Goal: Task Accomplishment & Management: Use online tool/utility

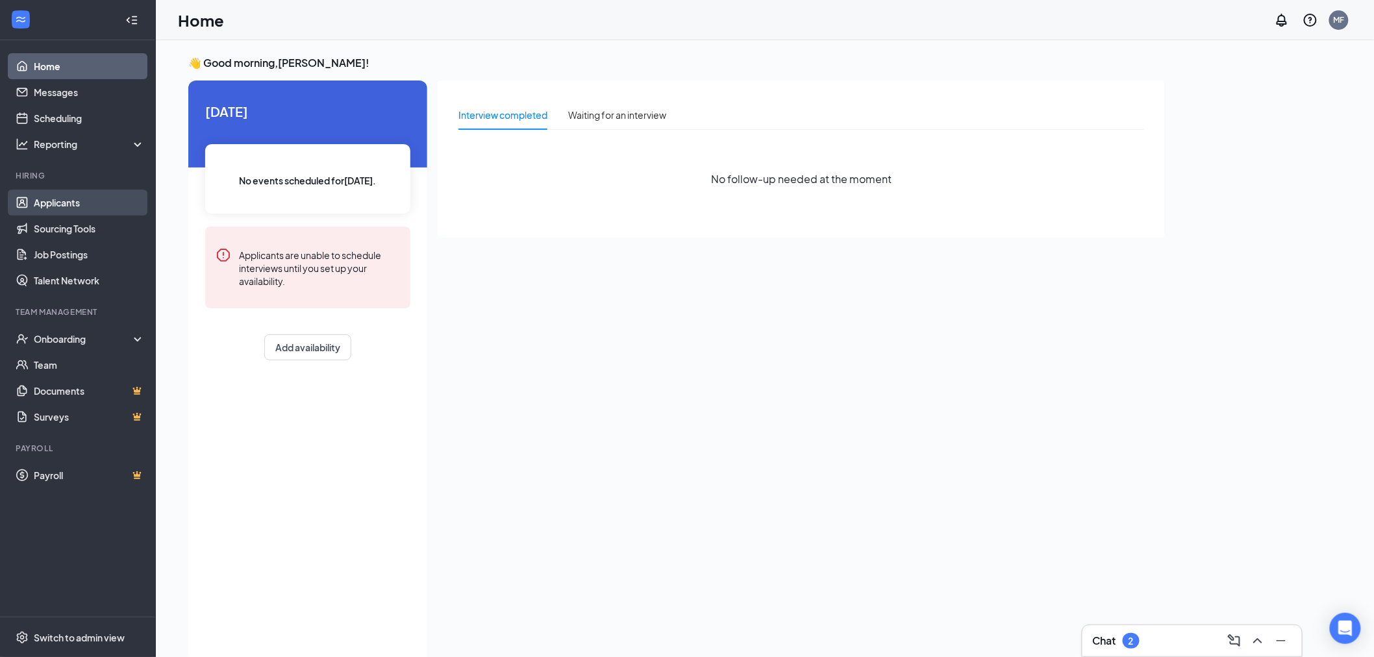
click at [43, 197] on link "Applicants" at bounding box center [89, 203] width 111 height 26
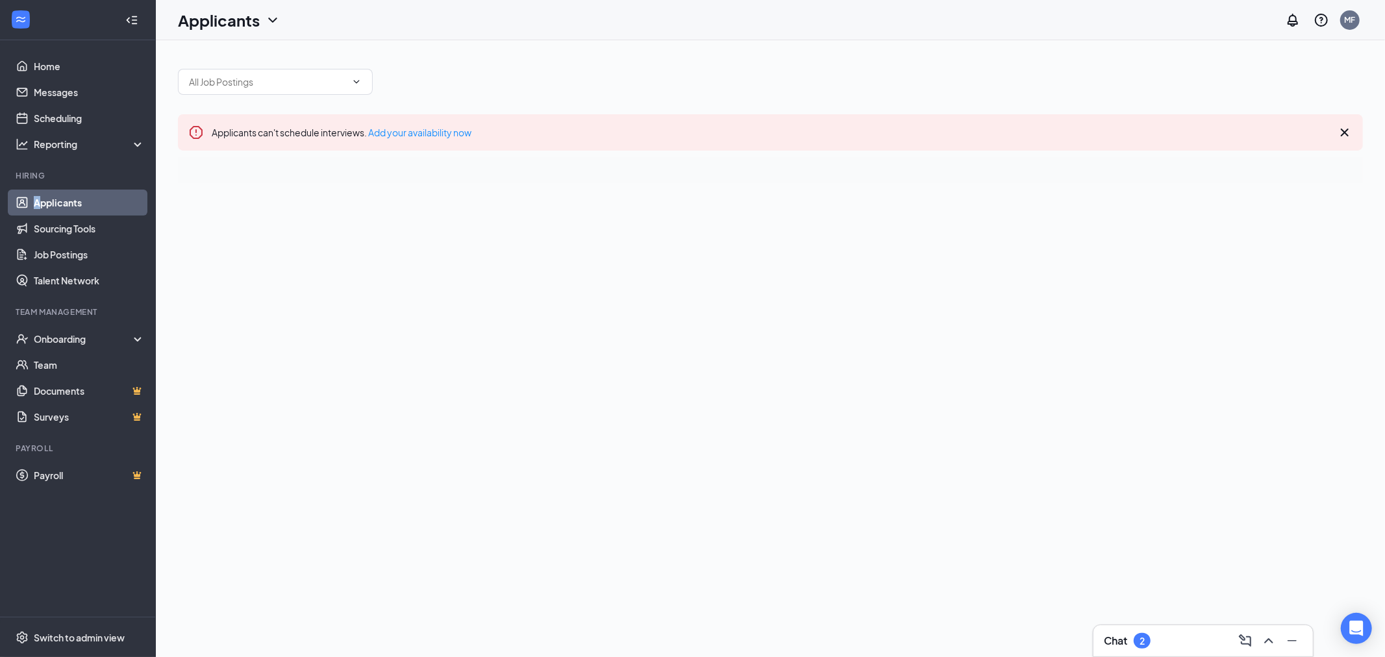
drag, startPoint x: 37, startPoint y: 189, endPoint x: 48, endPoint y: 187, distance: 11.2
click at [38, 190] on ul "Applicants Sourcing Tools Job Postings Talent Network" at bounding box center [77, 242] width 155 height 104
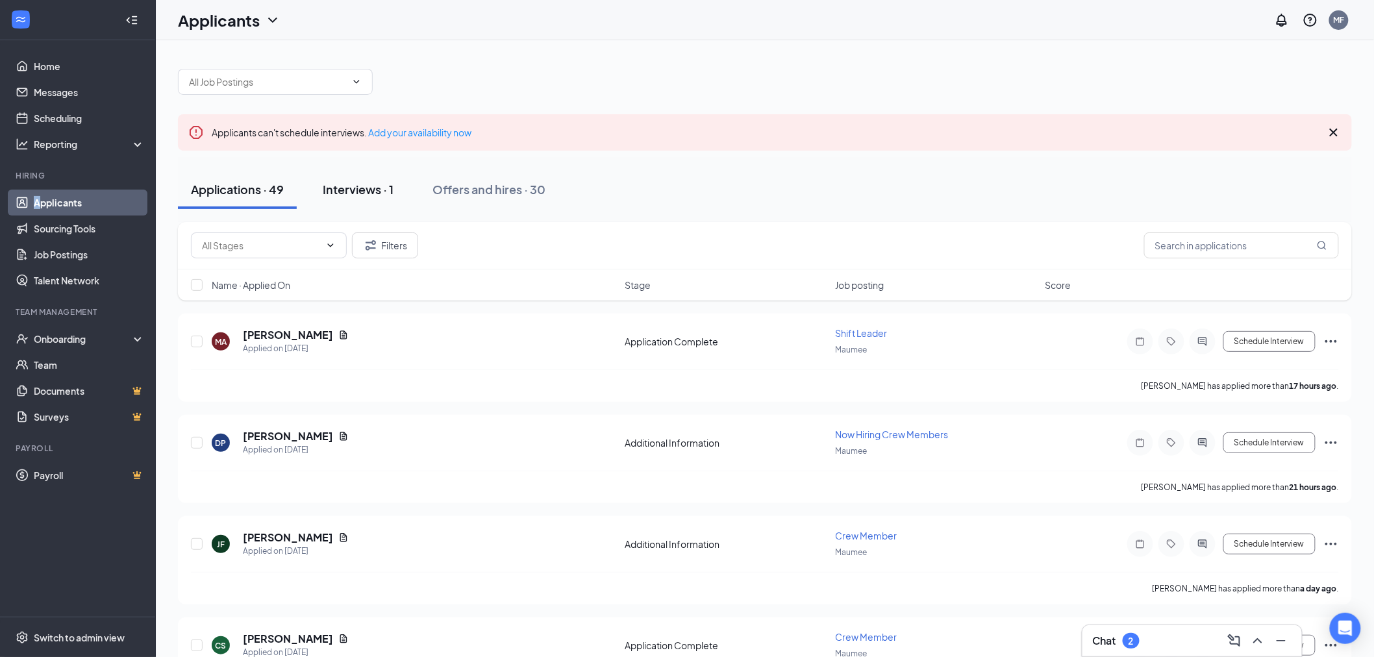
click at [373, 204] on button "Interviews · 1" at bounding box center [358, 189] width 97 height 39
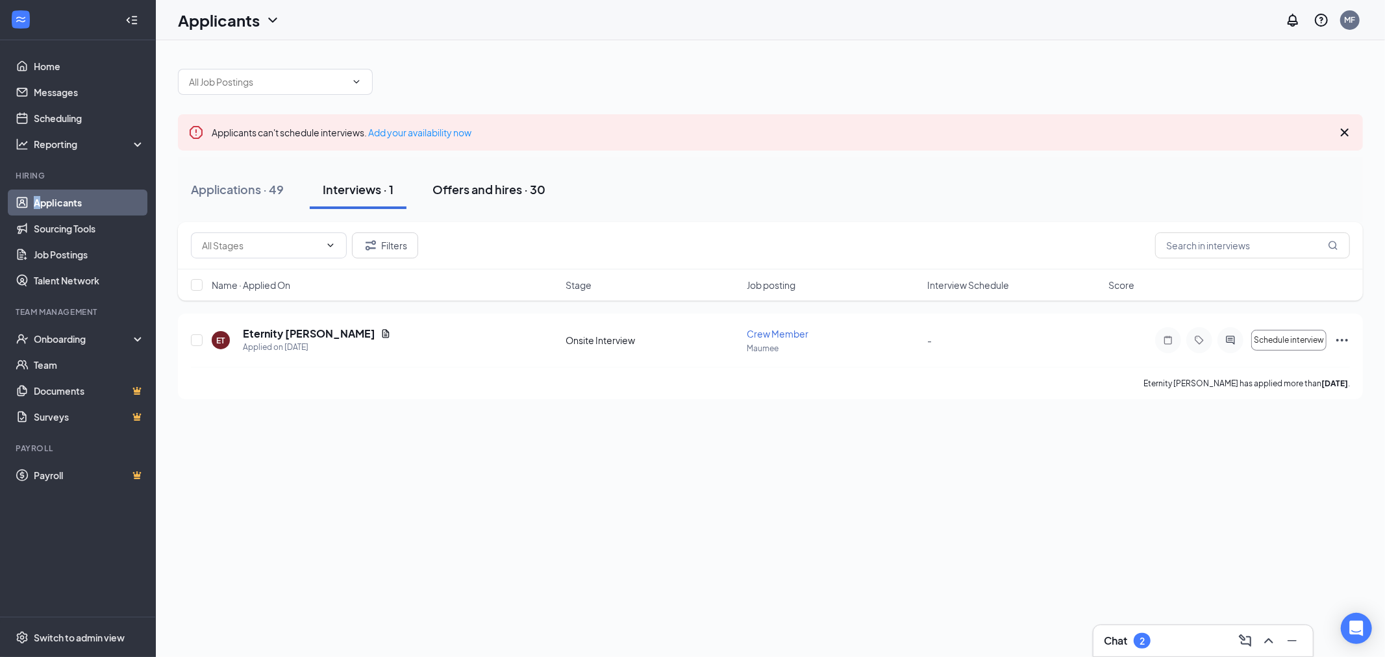
click at [516, 183] on div "Offers and hires · 30" at bounding box center [489, 189] width 113 height 16
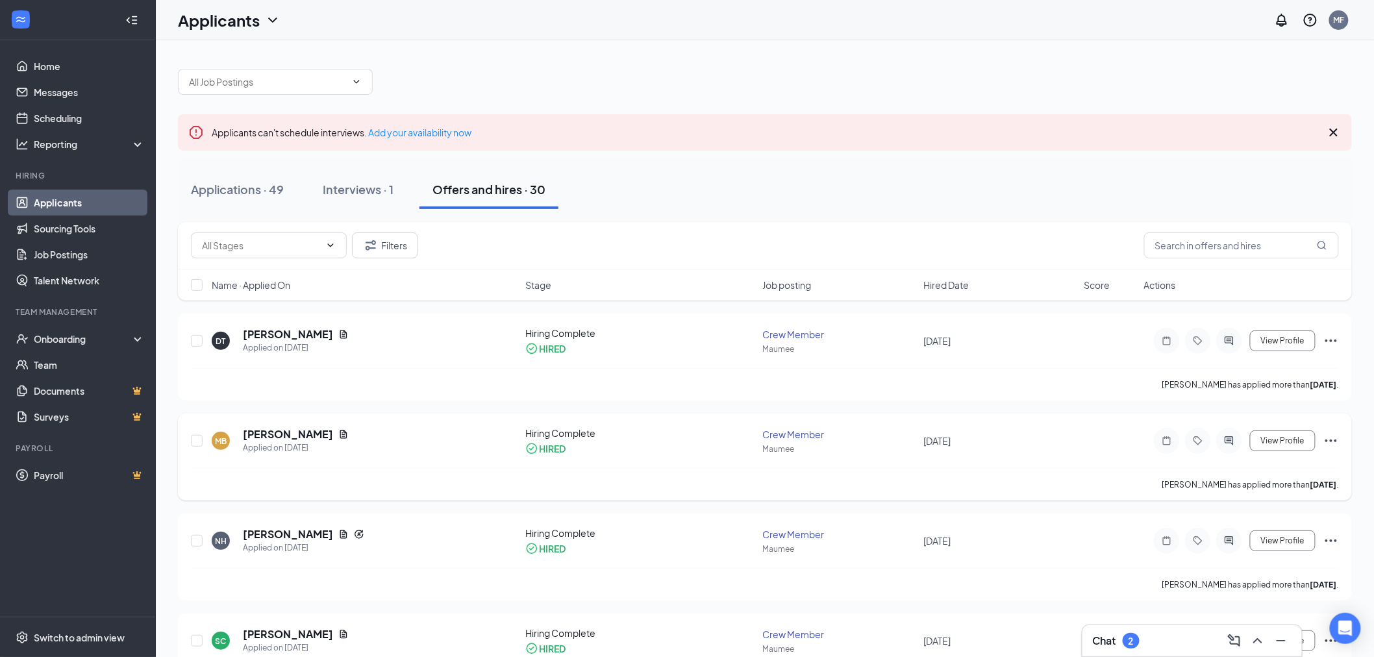
click at [1331, 436] on icon "Ellipses" at bounding box center [1332, 441] width 16 height 16
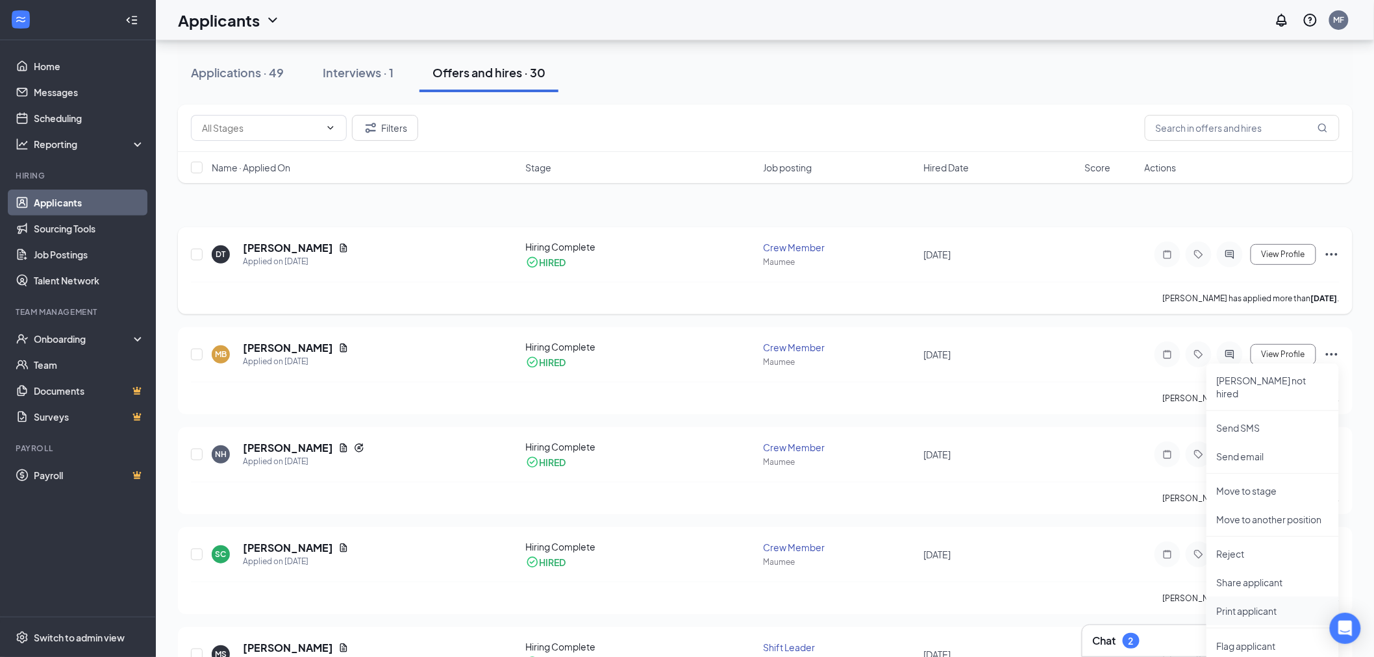
scroll to position [216, 0]
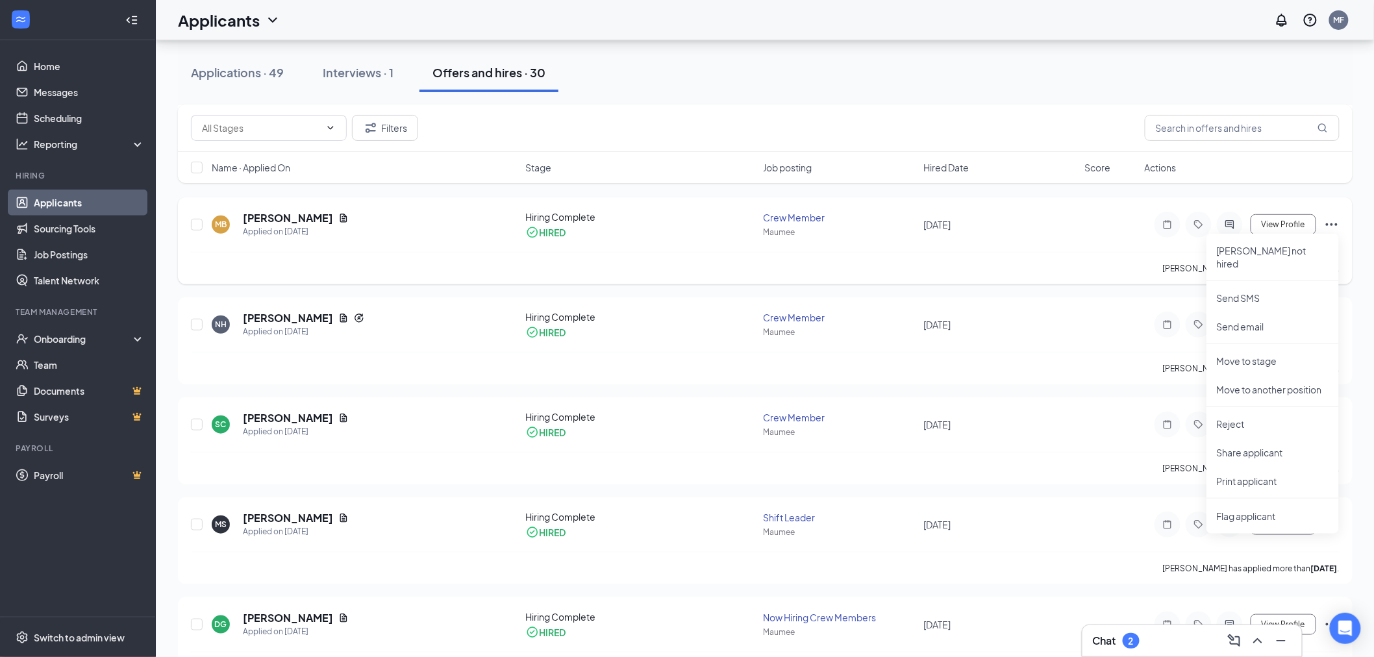
click at [367, 219] on div "MB [PERSON_NAME] Applied on [DATE]" at bounding box center [365, 224] width 307 height 27
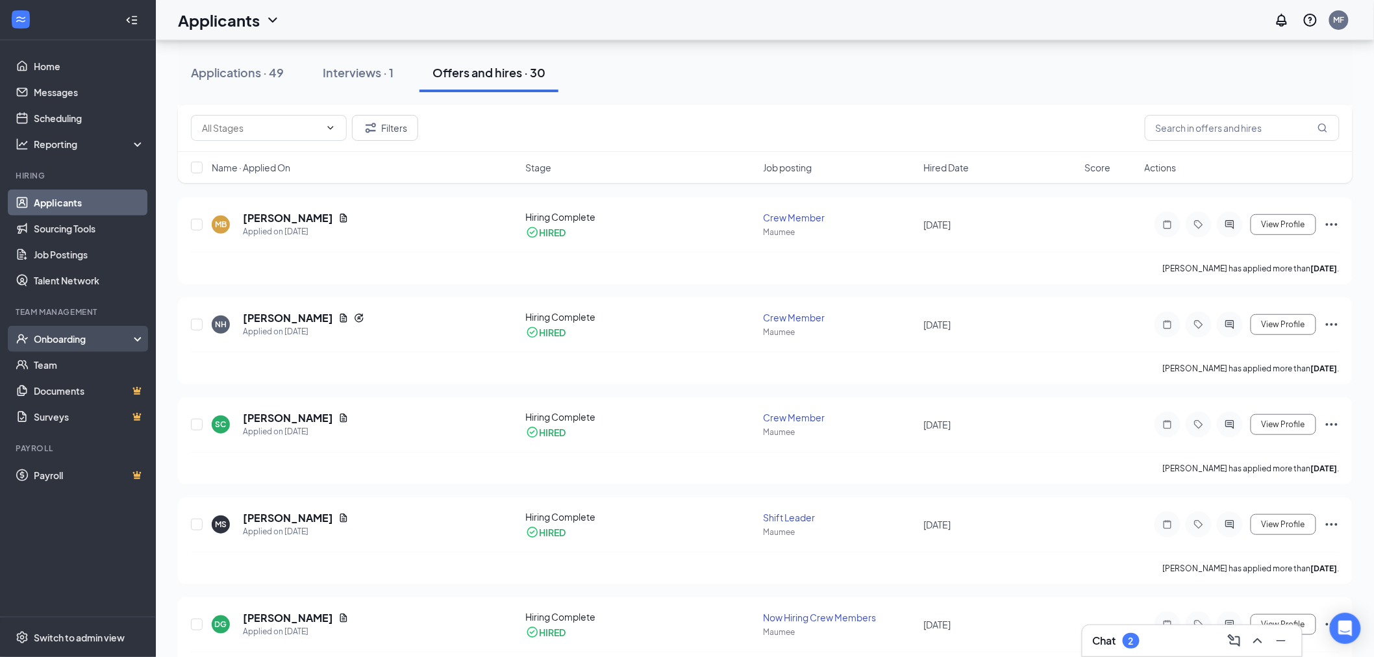
click at [77, 334] on div "Onboarding" at bounding box center [84, 339] width 100 height 13
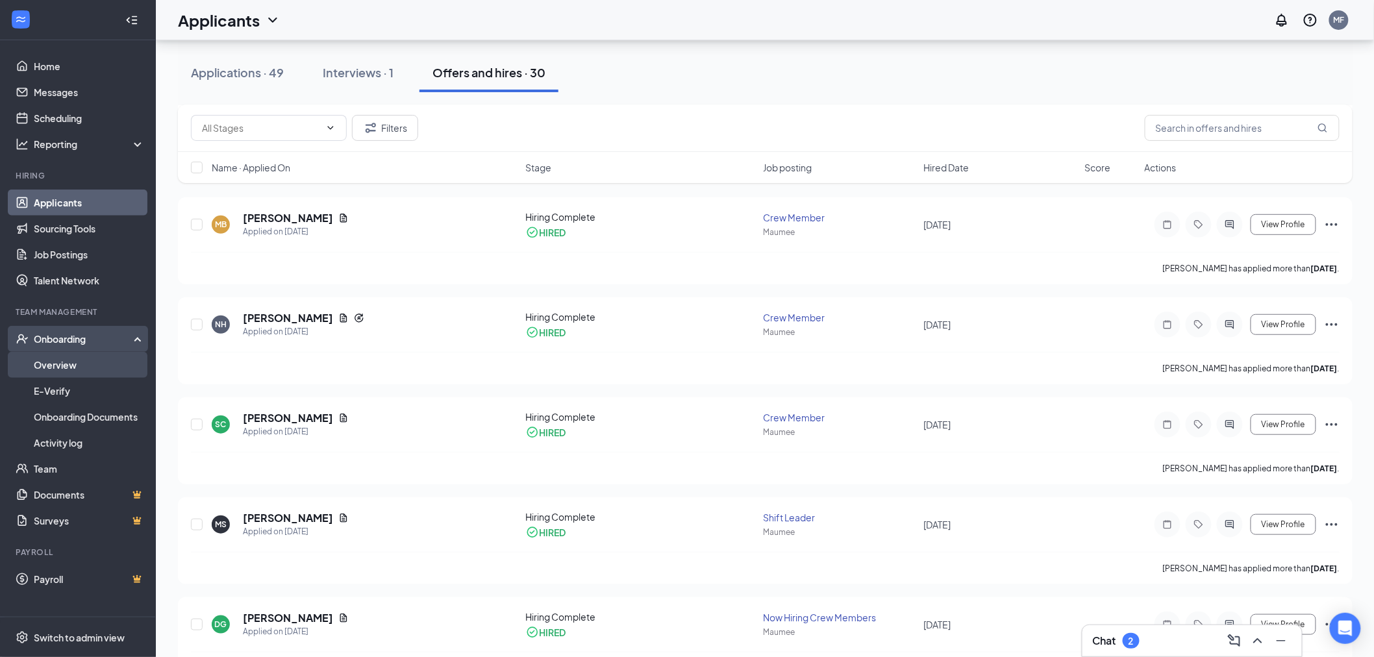
click at [82, 371] on link "Overview" at bounding box center [89, 365] width 111 height 26
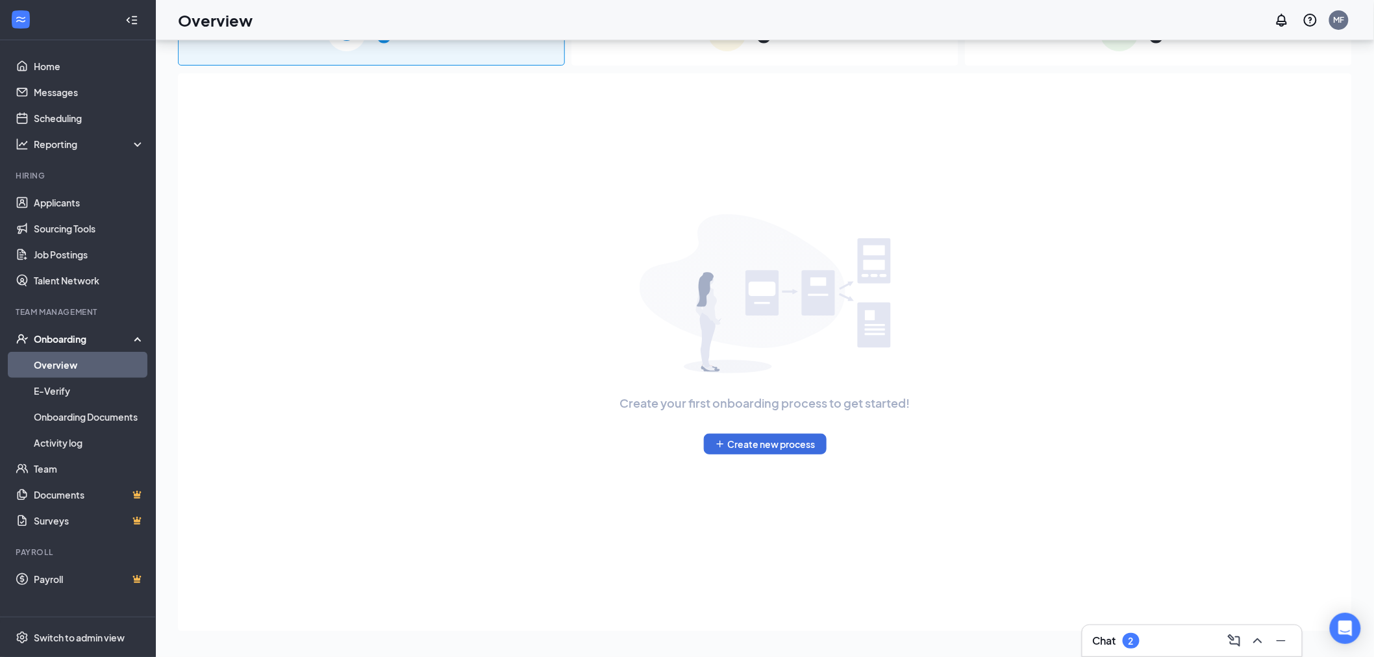
scroll to position [58, 0]
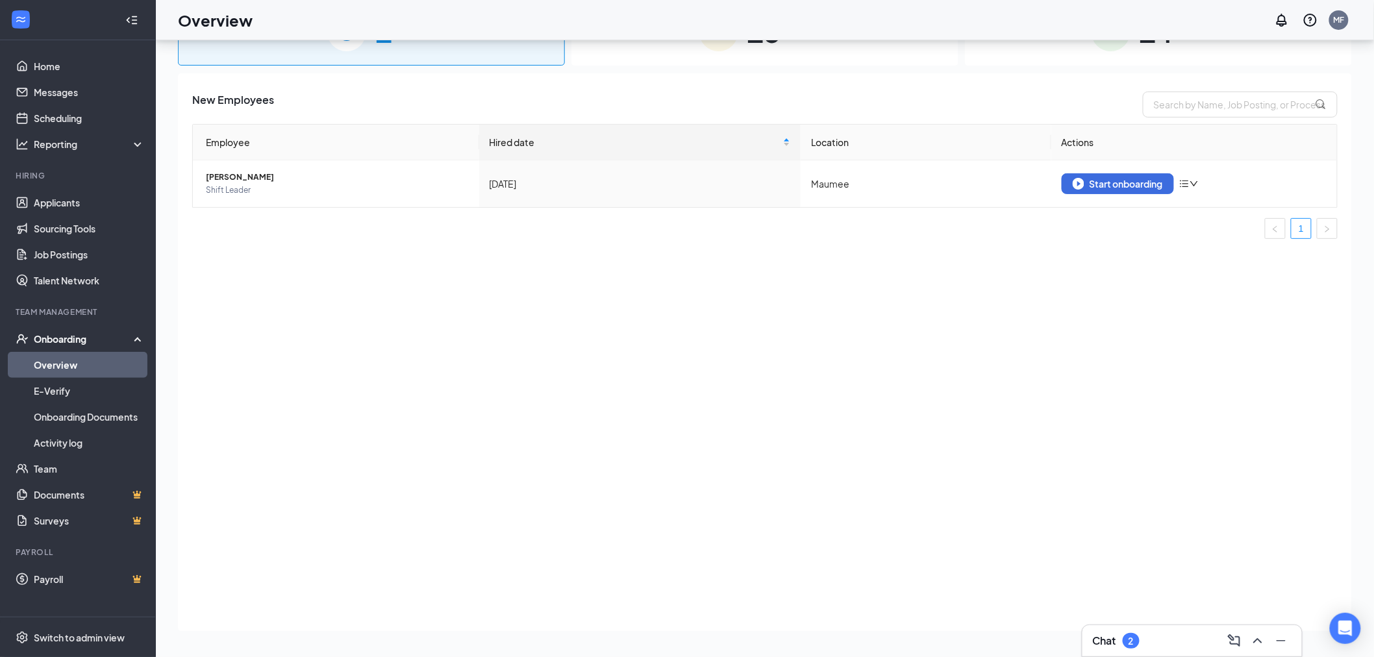
click at [751, 63] on div "15 In progress" at bounding box center [764, 31] width 387 height 68
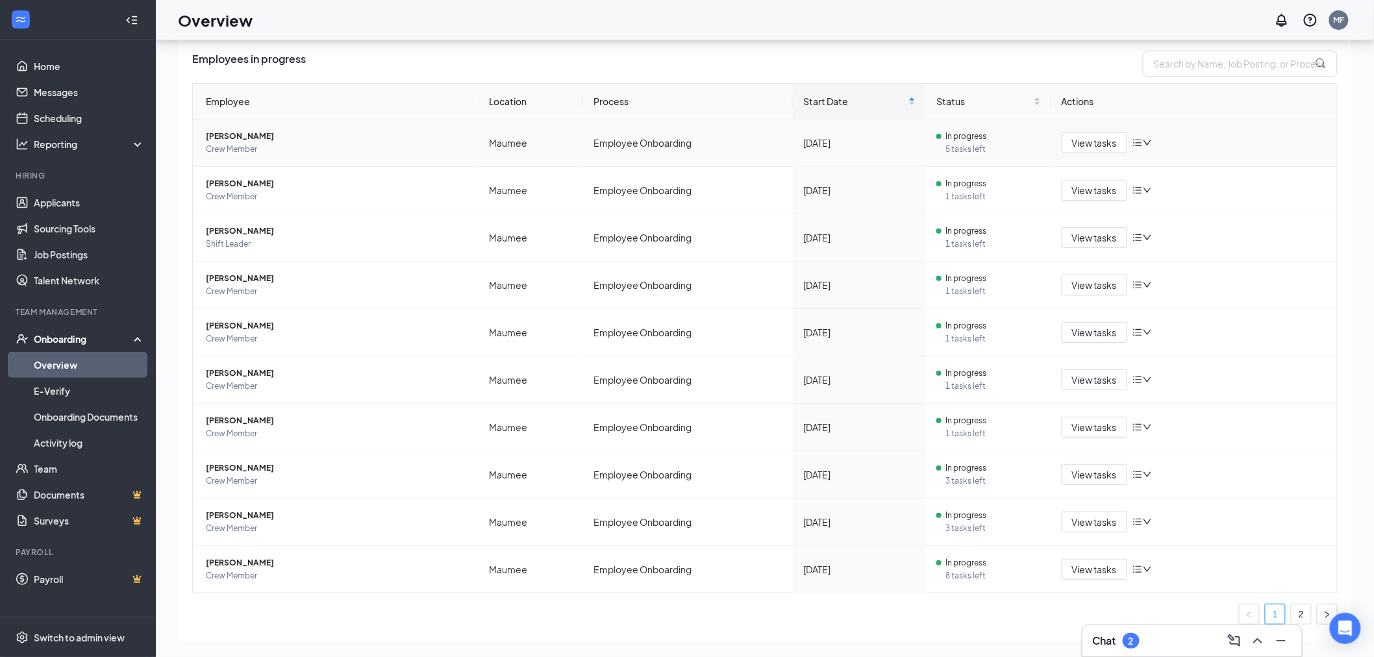
scroll to position [81, 0]
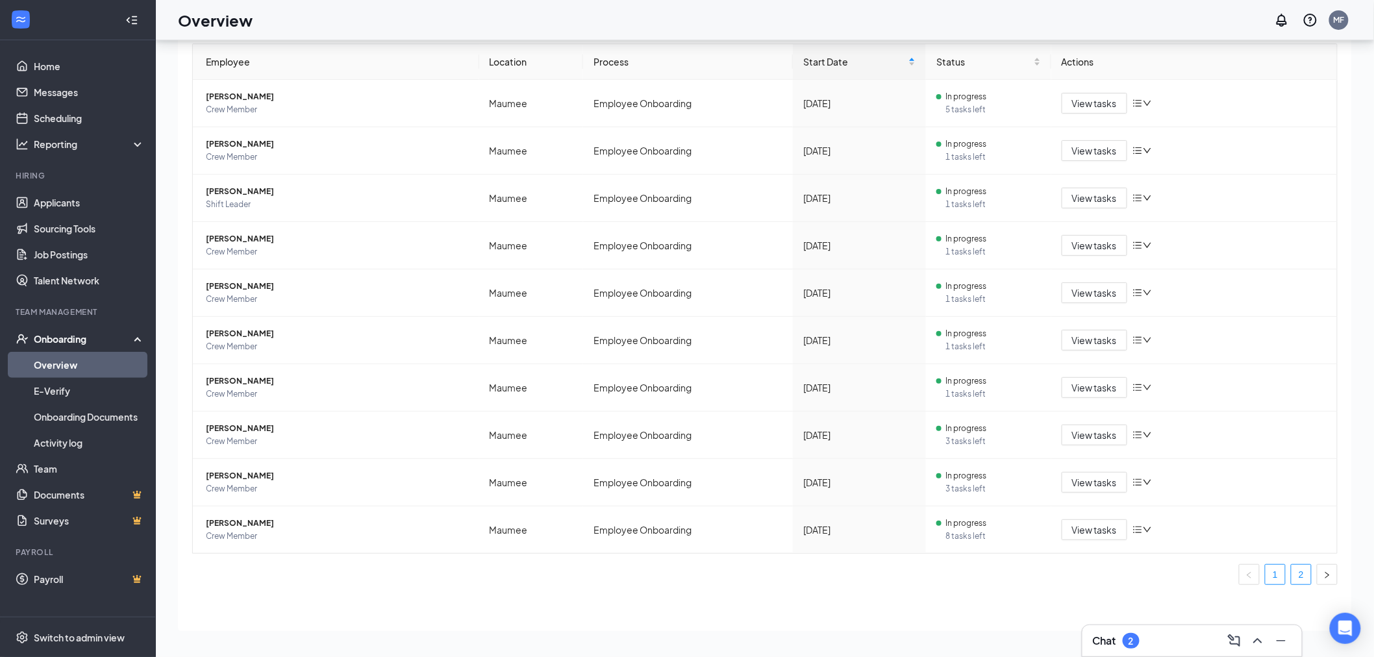
click at [1296, 573] on link "2" at bounding box center [1301, 574] width 19 height 19
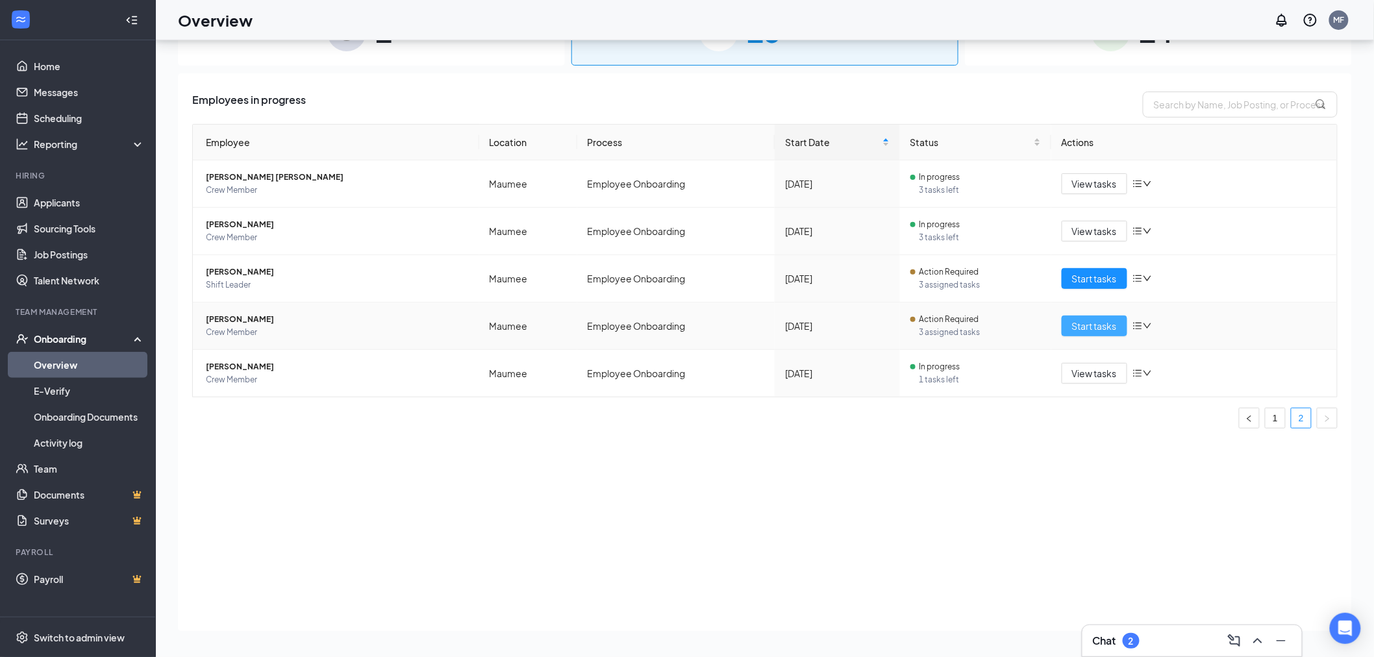
click at [1109, 331] on span "Start tasks" at bounding box center [1094, 326] width 45 height 14
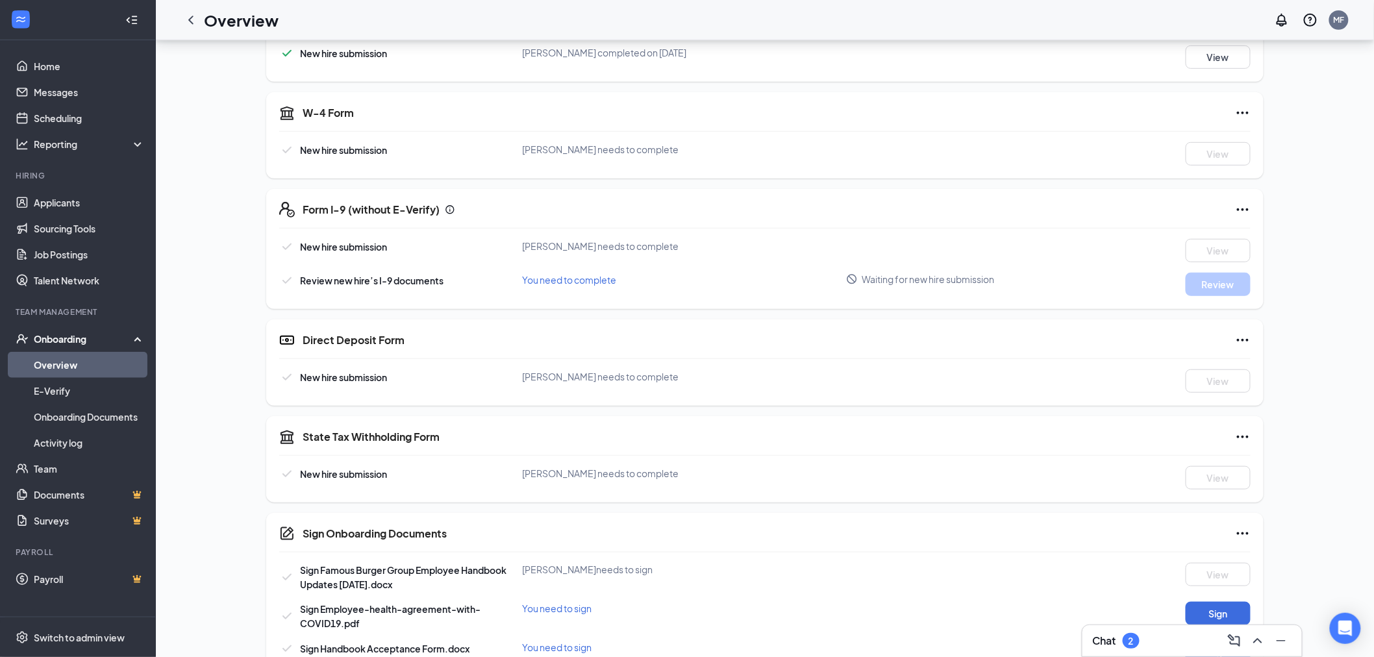
scroll to position [282, 0]
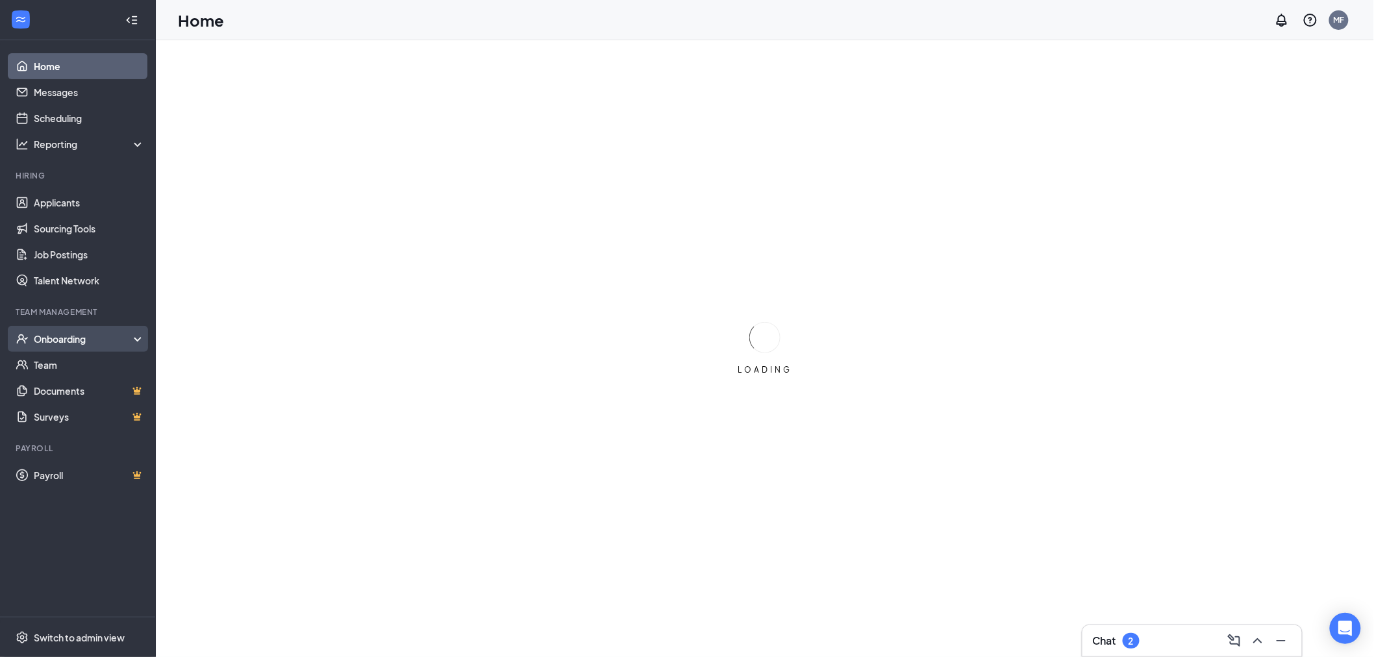
click at [95, 335] on div "Onboarding" at bounding box center [84, 339] width 100 height 13
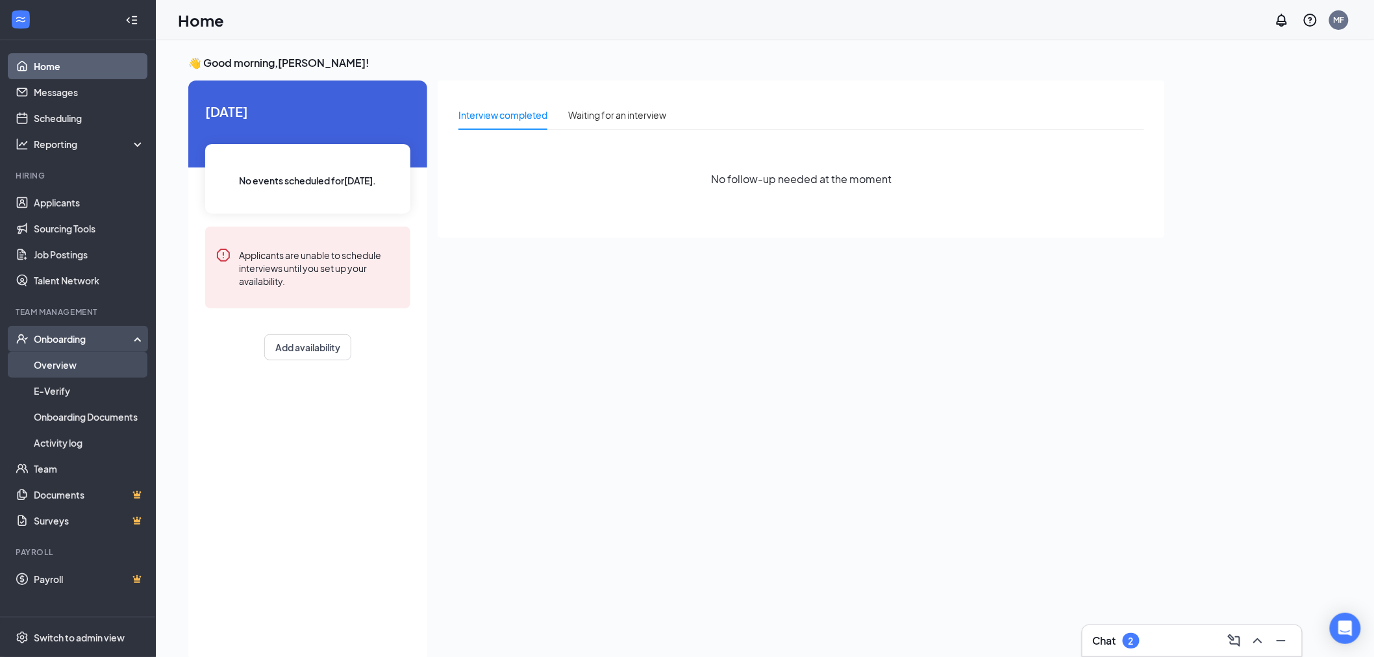
click at [95, 372] on link "Overview" at bounding box center [89, 365] width 111 height 26
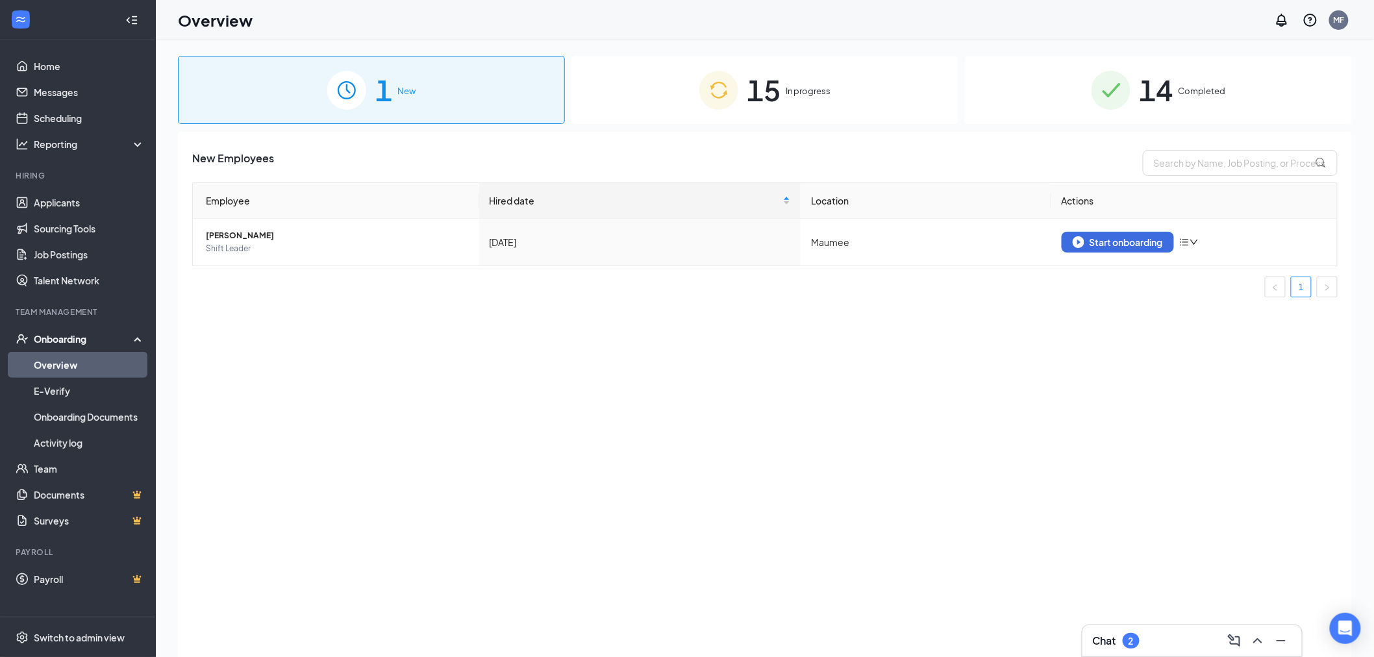
click at [880, 105] on div "15 In progress" at bounding box center [764, 90] width 387 height 68
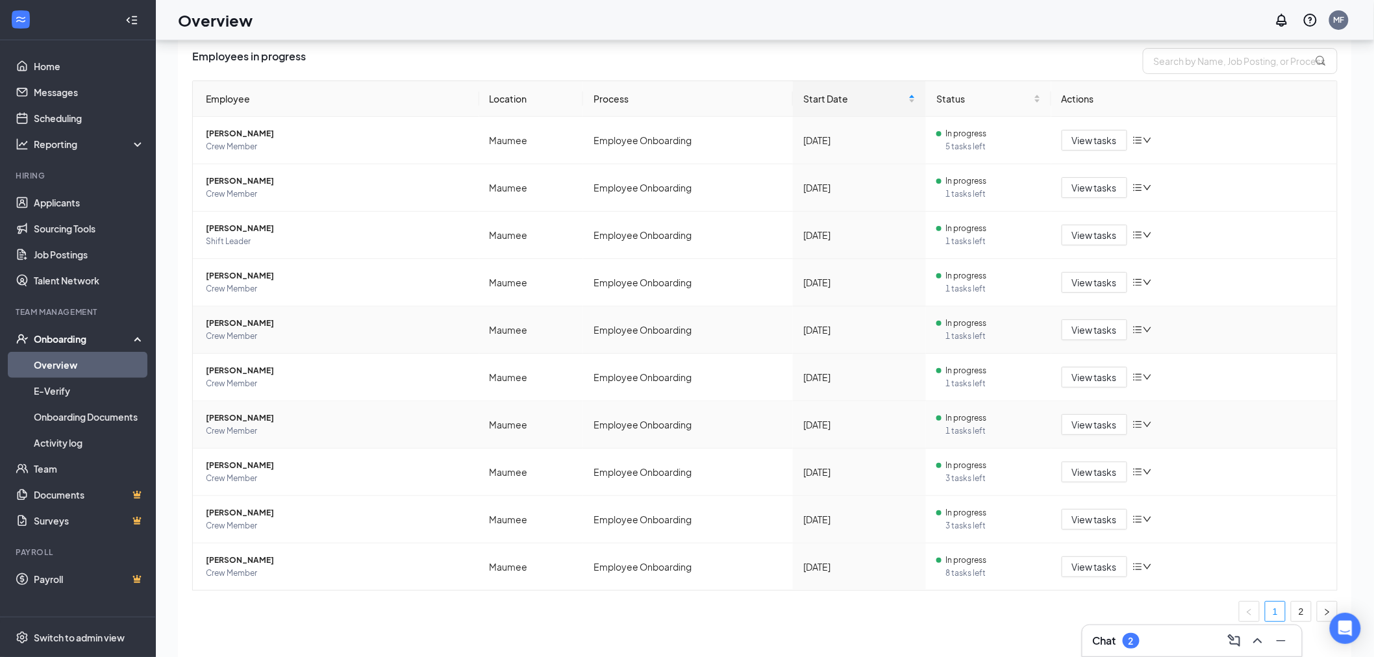
scroll to position [58, 0]
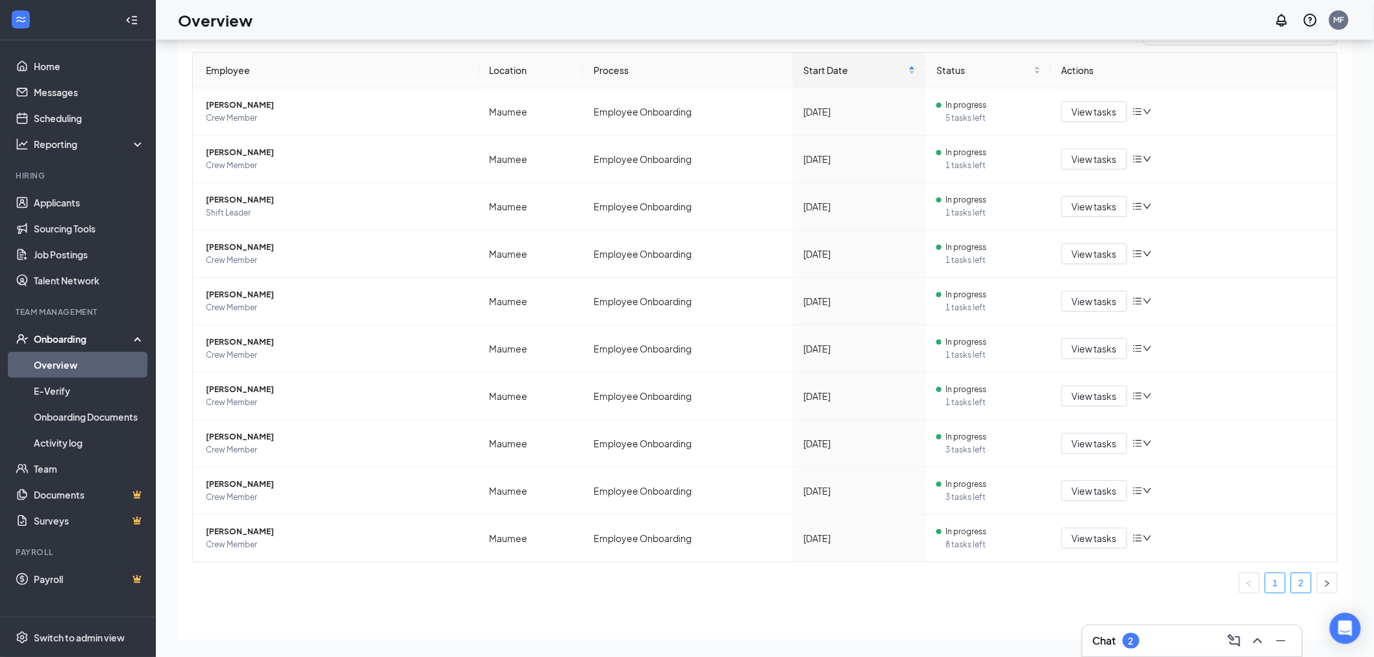
click at [1292, 586] on link "2" at bounding box center [1301, 582] width 19 height 19
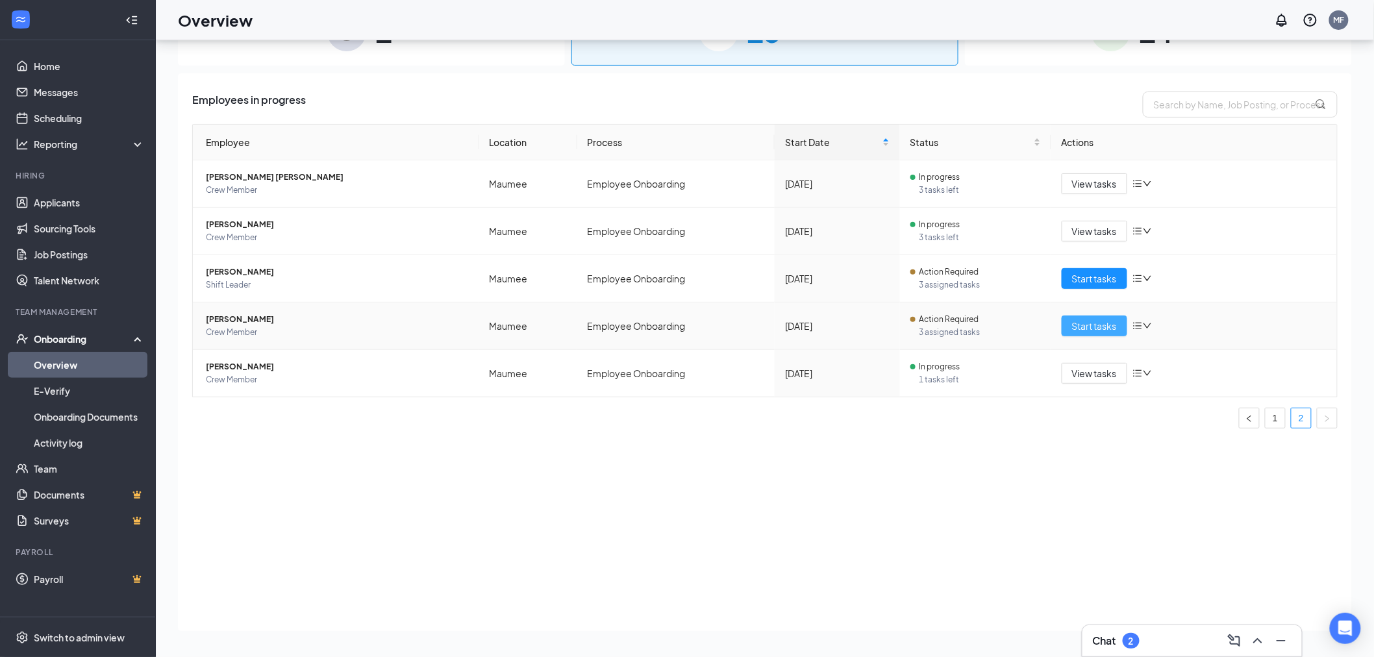
click at [1090, 332] on span "Start tasks" at bounding box center [1094, 326] width 45 height 14
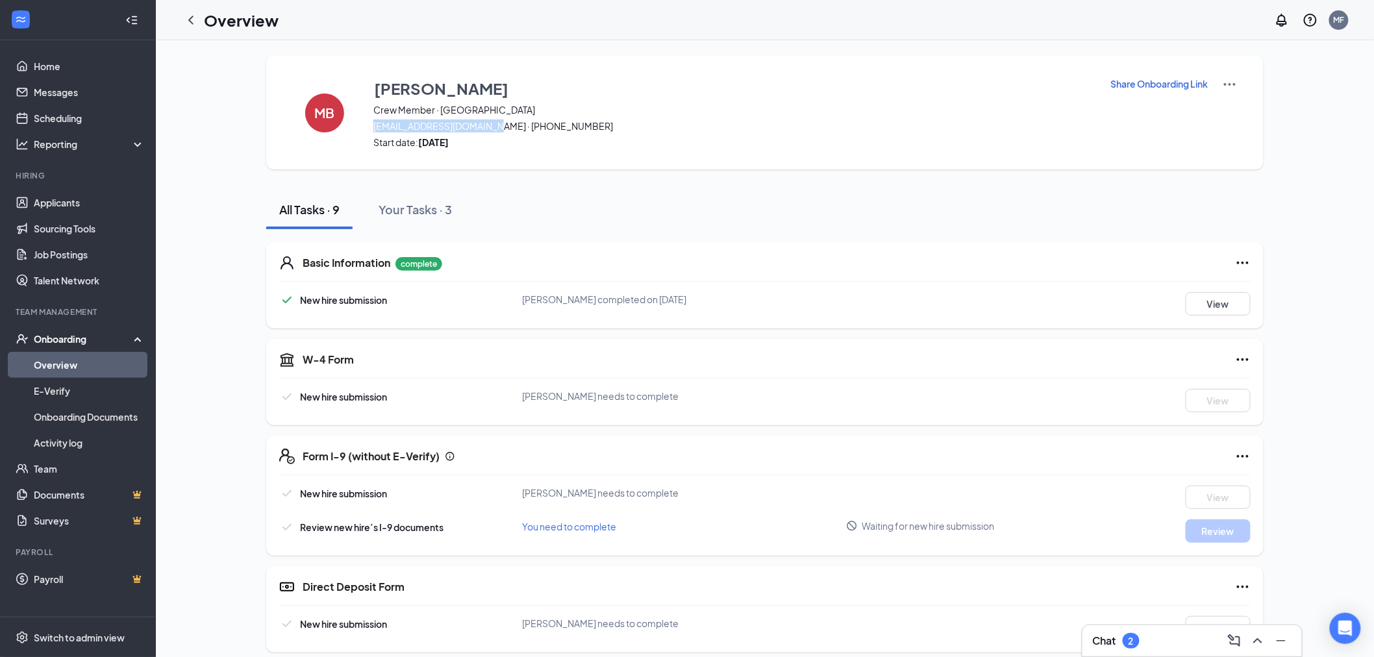
drag, startPoint x: 368, startPoint y: 124, endPoint x: 485, endPoint y: 126, distance: 117.6
click at [485, 126] on div "MB Marielle Blackwell Crew Member · Maumee maribwell48@gmail.com · (419) 847-02…" at bounding box center [765, 113] width 998 height 114
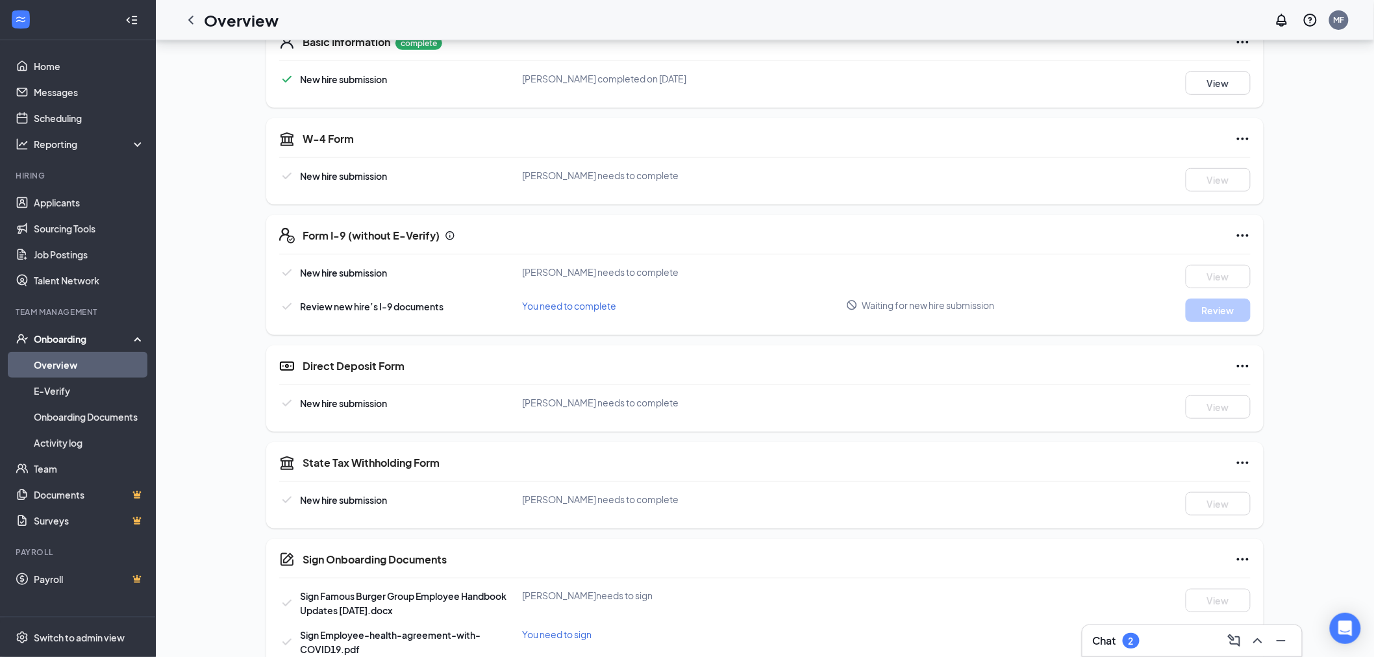
scroll to position [138, 0]
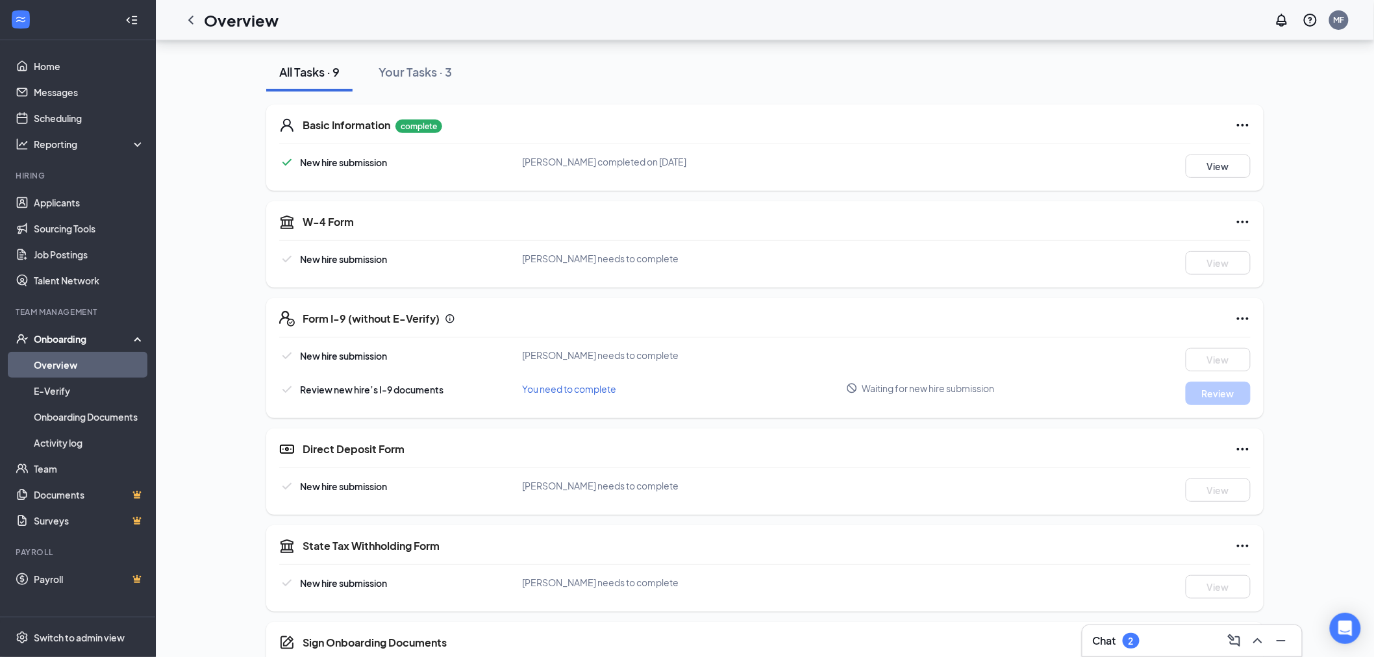
click at [711, 109] on div "Basic Information complete New hire submission Marielle L Blackwell completed o…" at bounding box center [765, 148] width 998 height 86
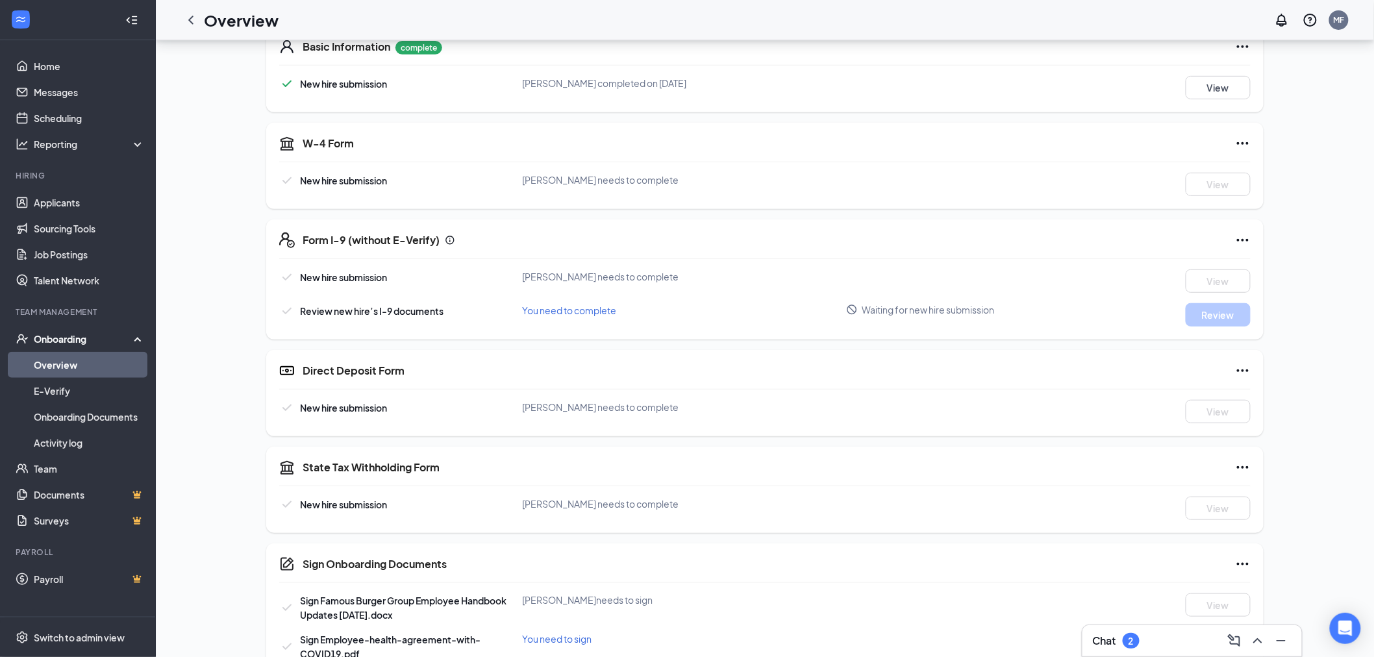
scroll to position [282, 0]
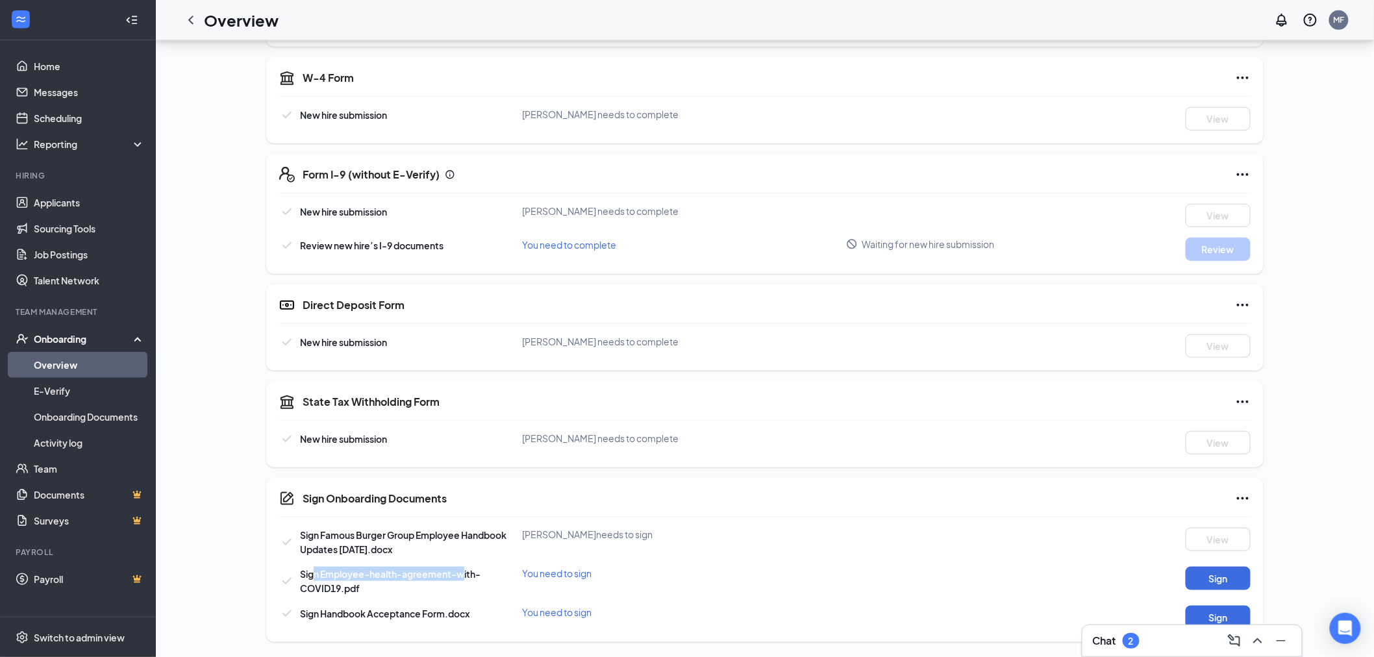
drag, startPoint x: 320, startPoint y: 569, endPoint x: 462, endPoint y: 576, distance: 142.4
click at [462, 576] on span "Sign Employee-health-agreement-with-COVID19.pdf" at bounding box center [390, 581] width 181 height 26
click at [414, 594] on div "Sign Employee-health-agreement-with-COVID19.pdf" at bounding box center [411, 581] width 222 height 29
